Goal: Task Accomplishment & Management: Complete application form

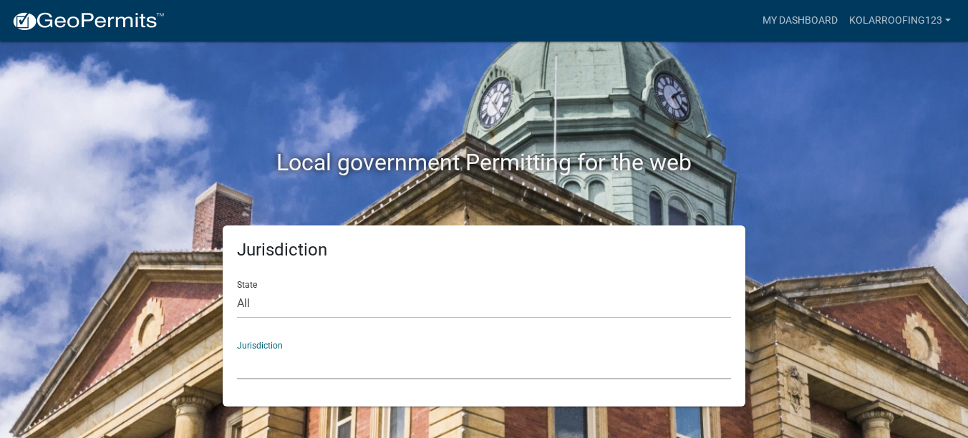
click at [260, 354] on select "[GEOGRAPHIC_DATA], [US_STATE] [GEOGRAPHIC_DATA], [US_STATE][PERSON_NAME][GEOGRA…" at bounding box center [484, 364] width 494 height 29
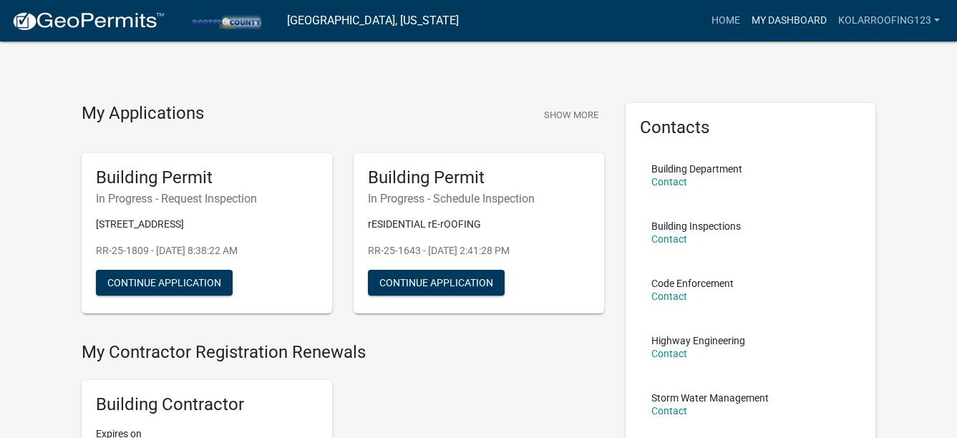
click at [775, 19] on link "My Dashboard" at bounding box center [789, 20] width 87 height 27
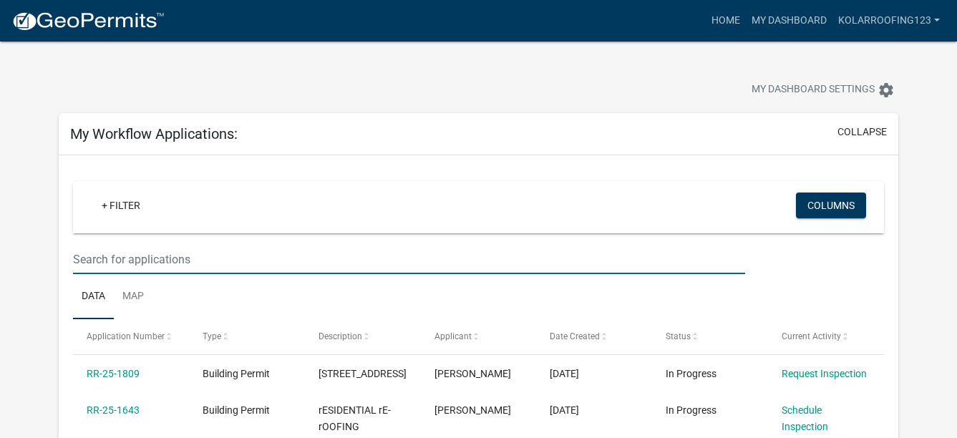
click at [369, 271] on input "text" at bounding box center [409, 259] width 672 height 29
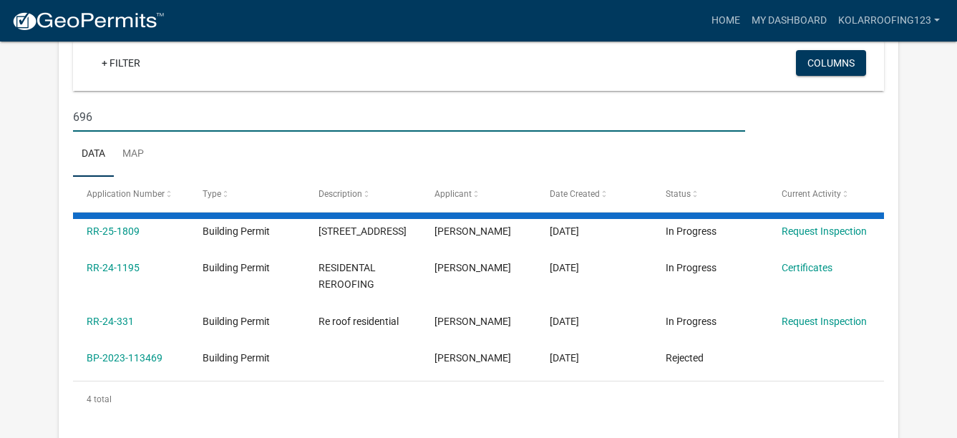
scroll to position [143, 0]
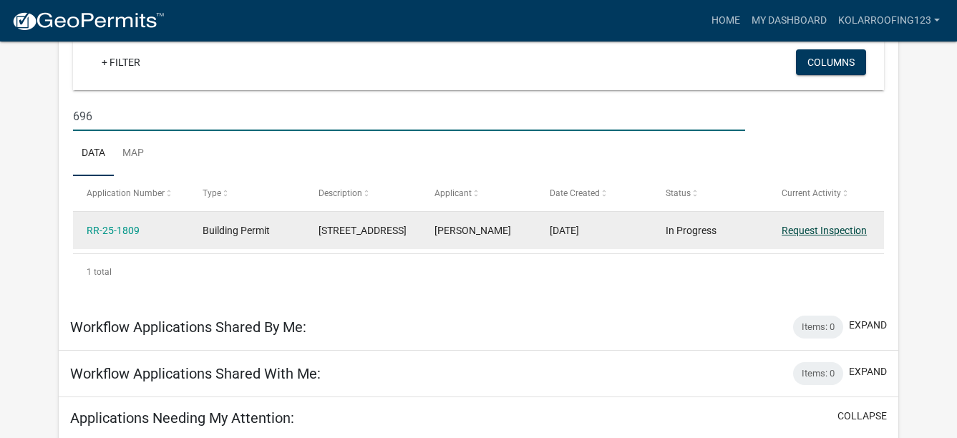
type input "696"
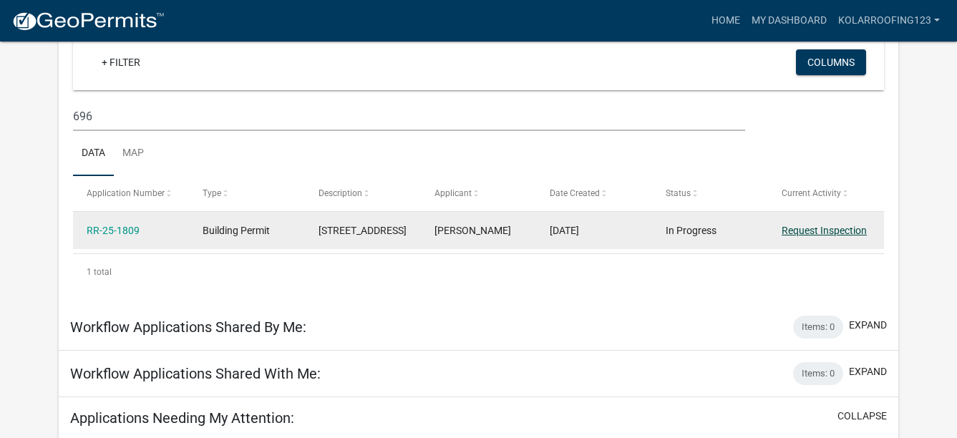
click at [797, 236] on link "Request Inspection" at bounding box center [824, 230] width 85 height 11
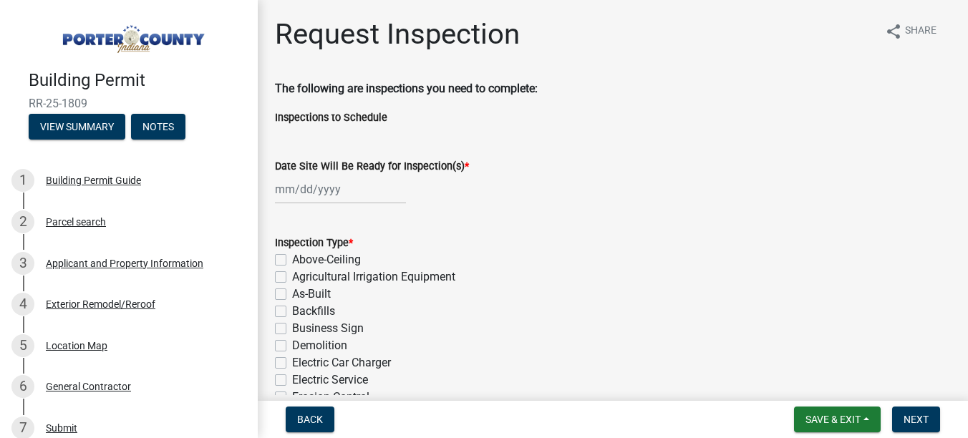
click at [332, 188] on div at bounding box center [340, 189] width 131 height 29
select select "9"
select select "2025"
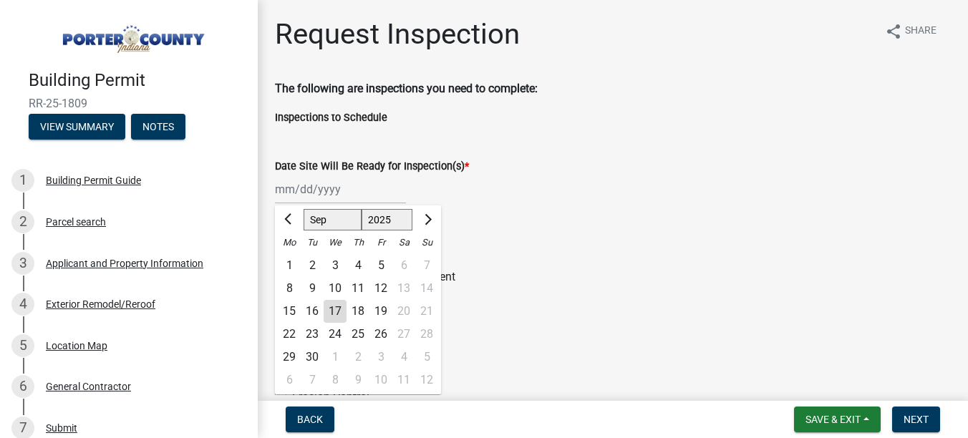
click at [357, 362] on div "2" at bounding box center [358, 357] width 23 height 23
type input "[DATE]"
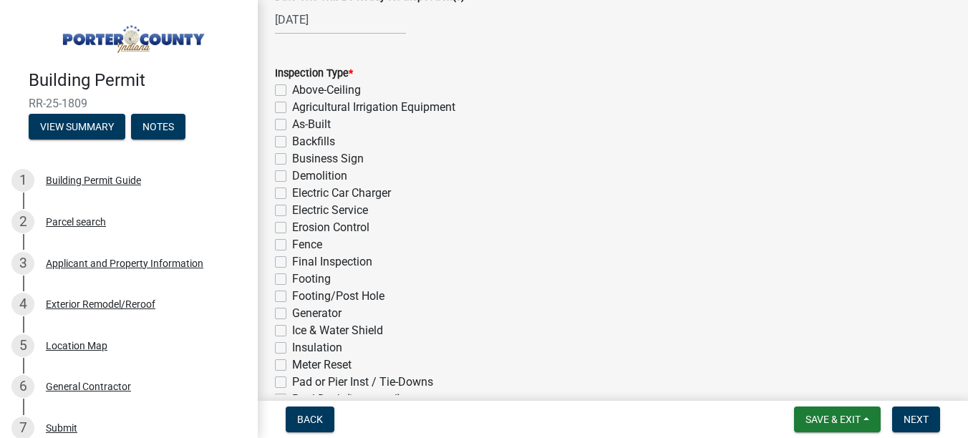
scroll to position [215, 0]
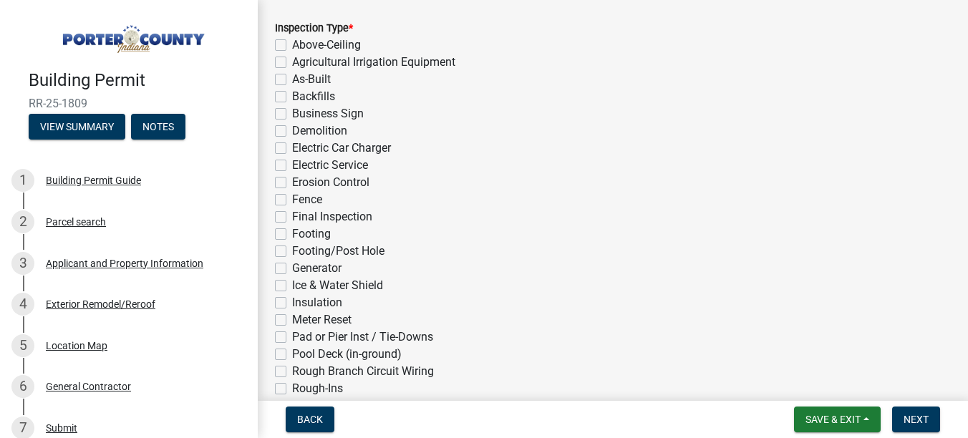
click at [336, 291] on label "Ice & Water Shield" at bounding box center [337, 285] width 91 height 17
click at [301, 286] on input "Ice & Water Shield" at bounding box center [296, 281] width 9 height 9
checkbox input "true"
checkbox input "false"
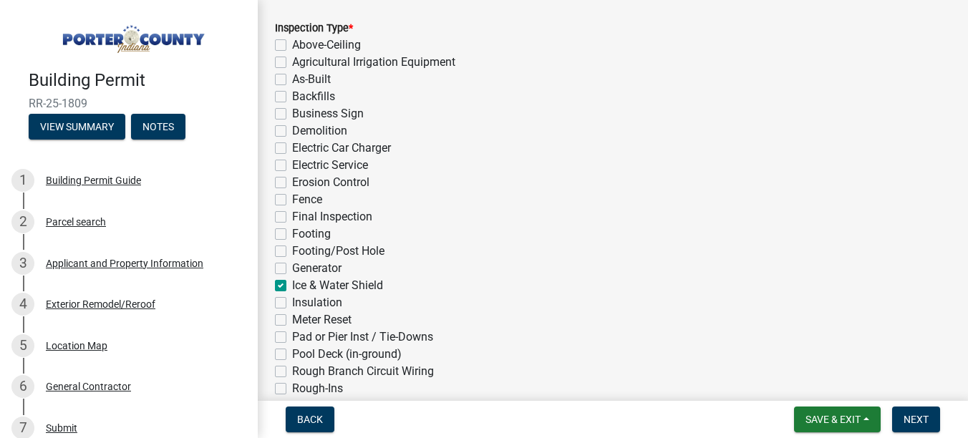
checkbox input "false"
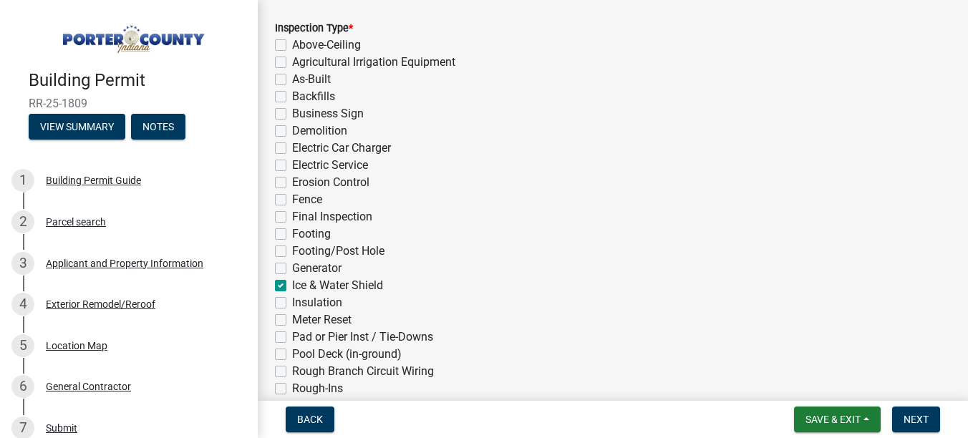
checkbox input "false"
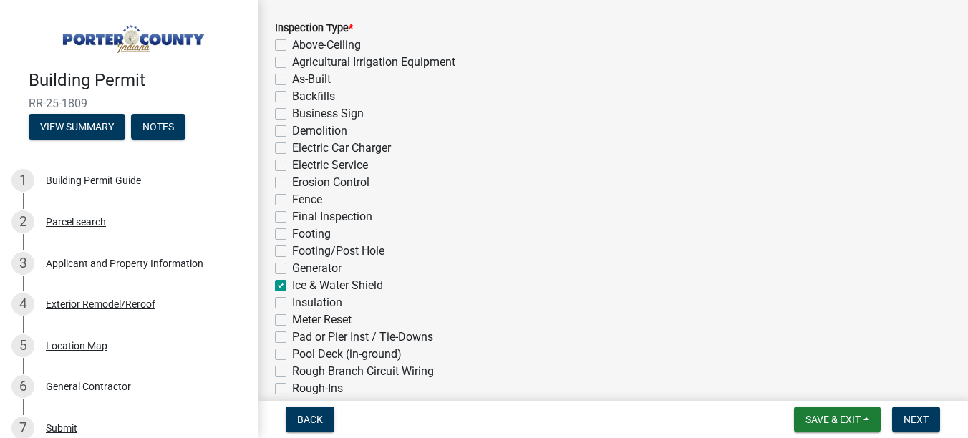
checkbox input "false"
checkbox input "true"
checkbox input "false"
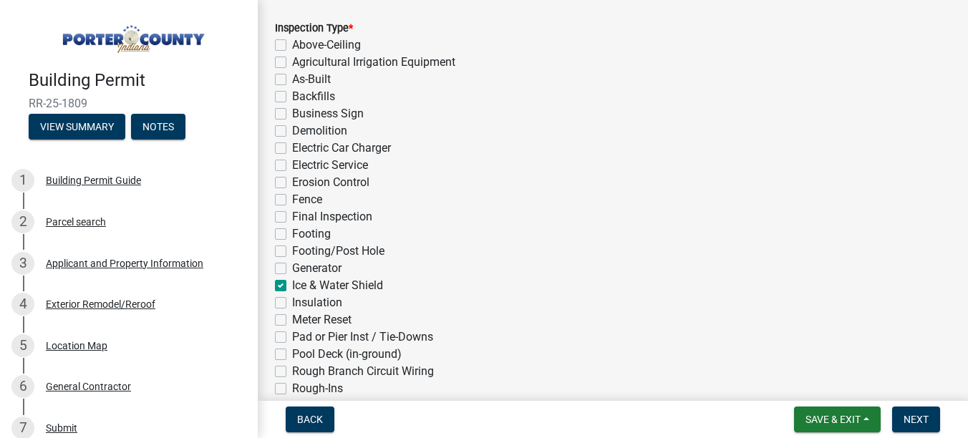
checkbox input "false"
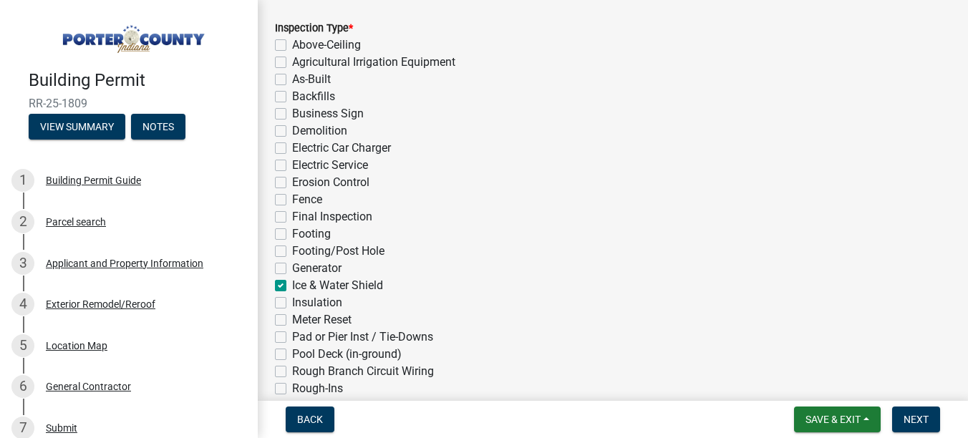
checkbox input "false"
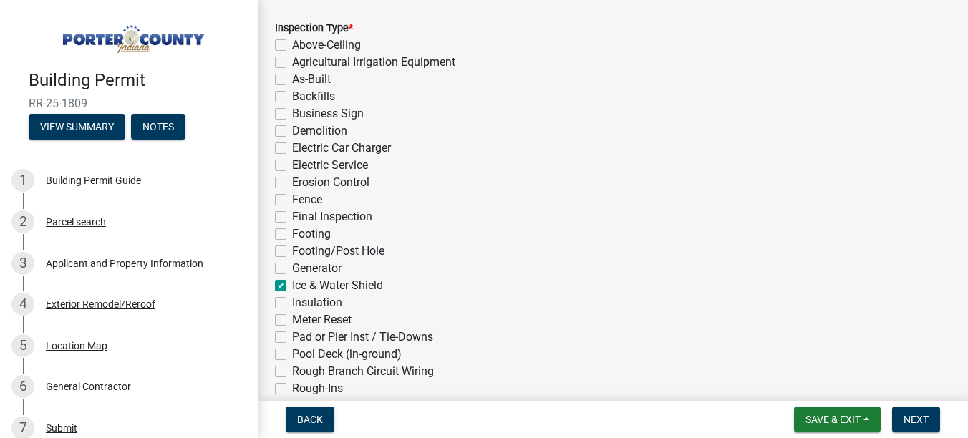
checkbox input "false"
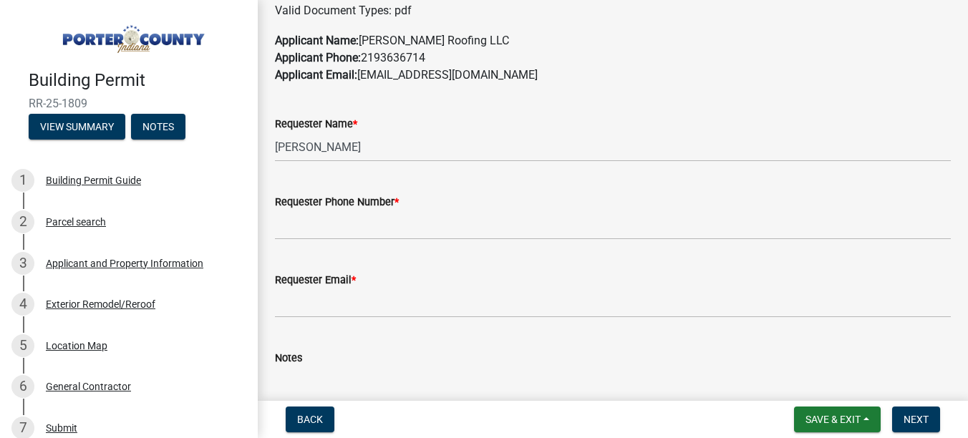
scroll to position [859, 0]
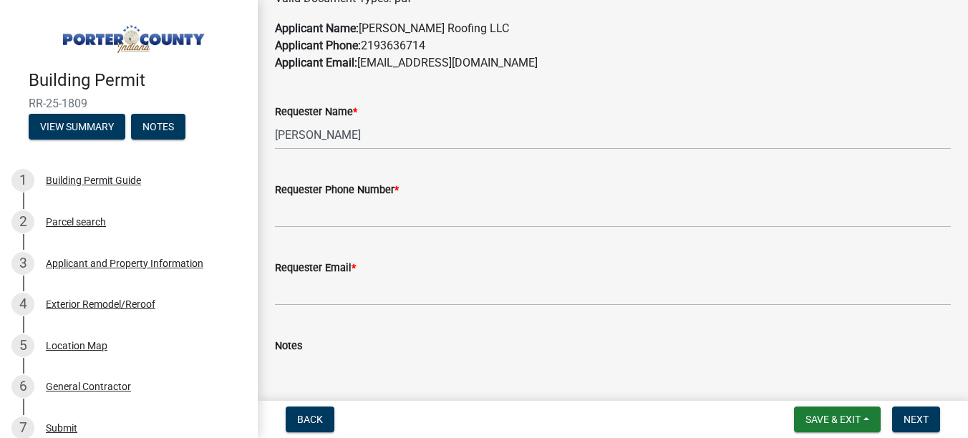
click at [319, 231] on wm-data-entity-input "Requester Phone Number *" at bounding box center [613, 200] width 676 height 78
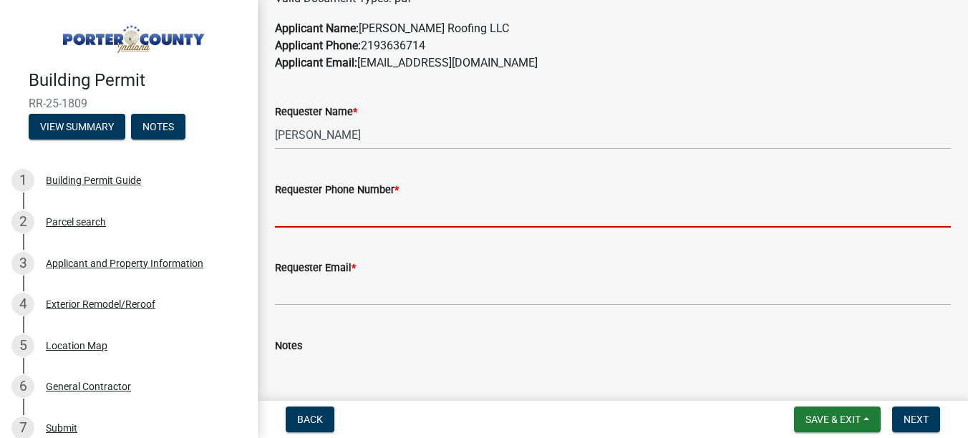
click at [319, 218] on input "Requester Phone Number *" at bounding box center [613, 212] width 676 height 29
type input "[PHONE_NUMBER]"
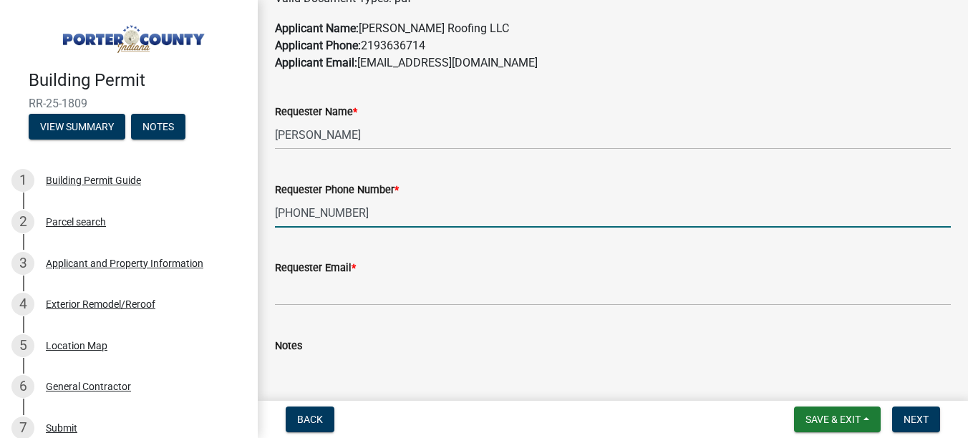
type input "[EMAIL_ADDRESS][DOMAIN_NAME]"
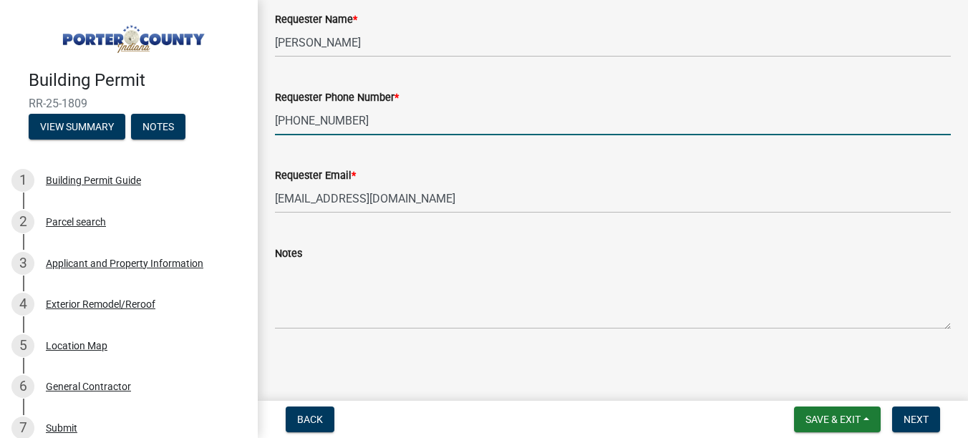
scroll to position [953, 0]
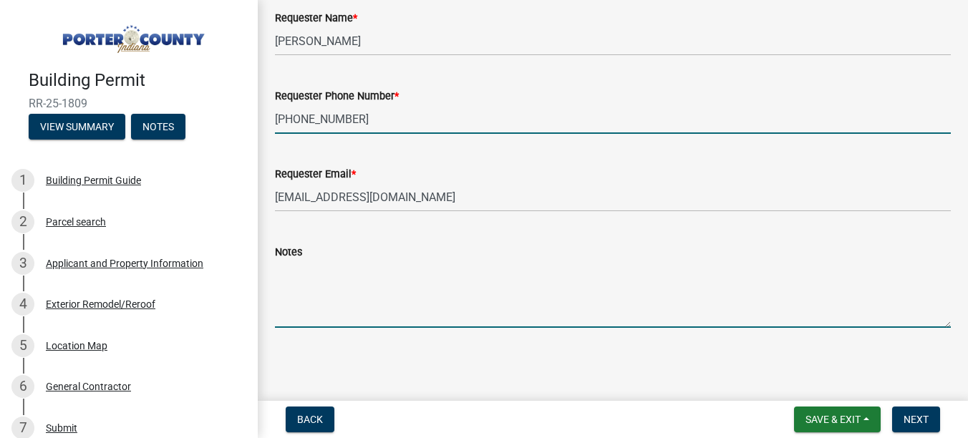
click at [573, 306] on textarea "Notes" at bounding box center [613, 294] width 676 height 67
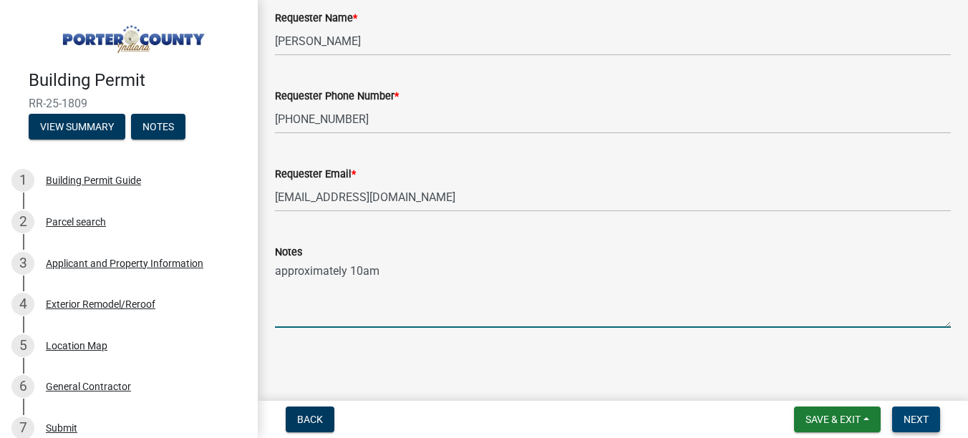
type textarea "approximately 10am"
click at [912, 425] on span "Next" at bounding box center [916, 419] width 25 height 11
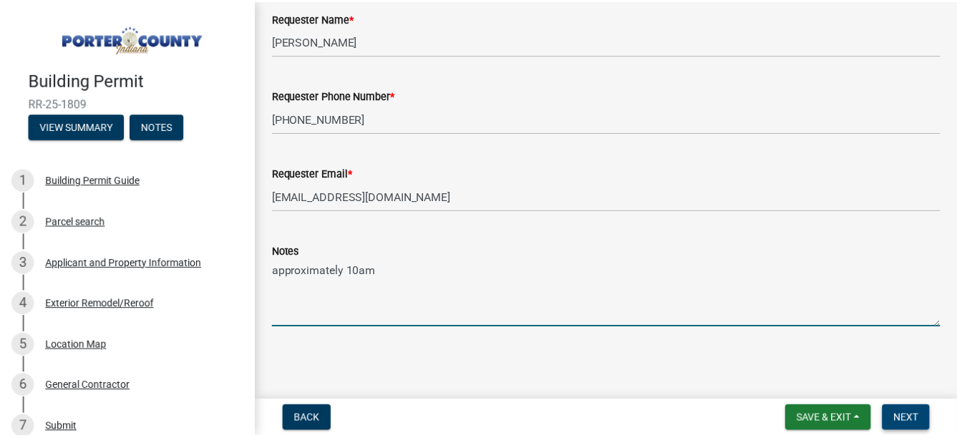
scroll to position [0, 0]
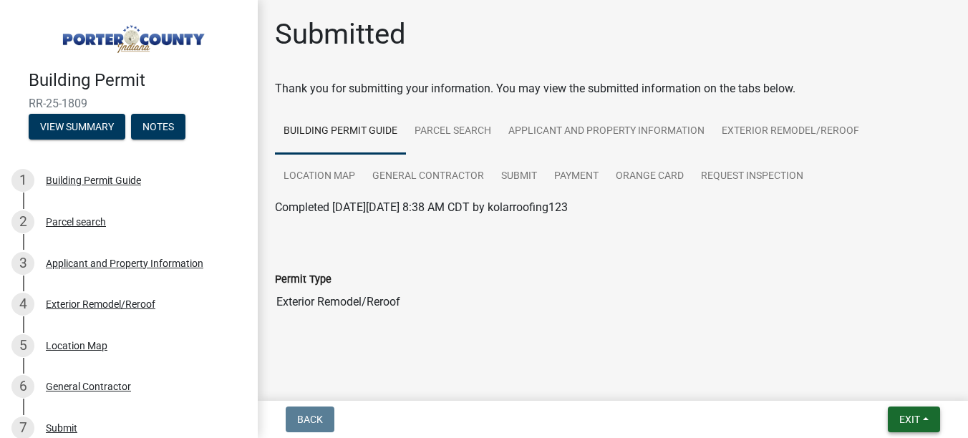
click at [903, 418] on span "Exit" at bounding box center [909, 419] width 21 height 11
click at [885, 387] on button "Save & Exit" at bounding box center [882, 382] width 115 height 34
